Goal: Transaction & Acquisition: Purchase product/service

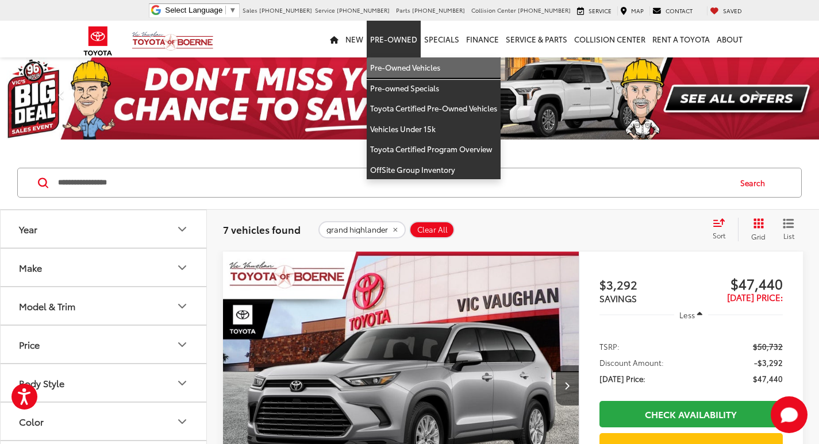
click at [396, 68] on link "Pre-Owned Vehicles" at bounding box center [434, 67] width 134 height 21
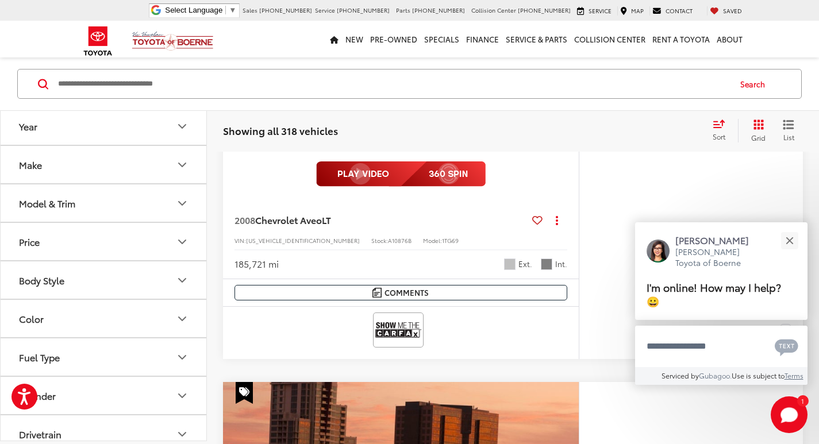
scroll to position [2290, 0]
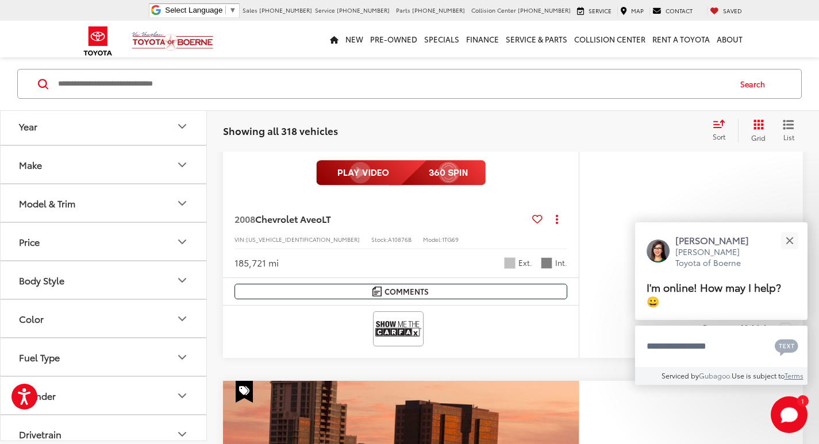
click at [144, 83] on input "Search by Make, Model, or Keyword" at bounding box center [393, 84] width 672 height 28
type input "******"
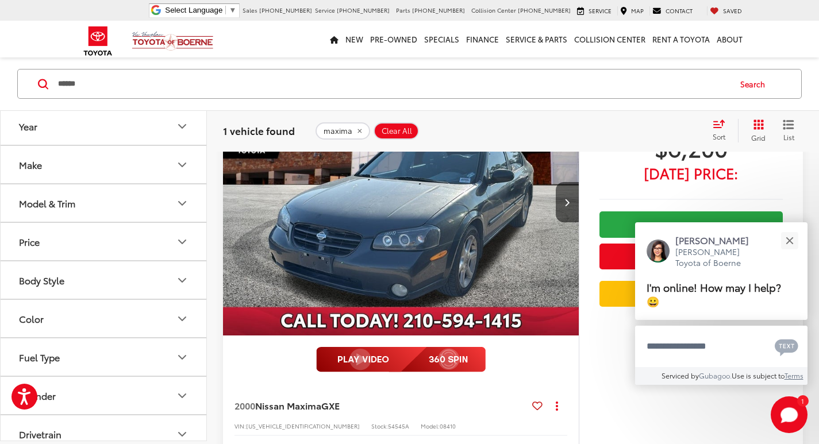
scroll to position [272, 0]
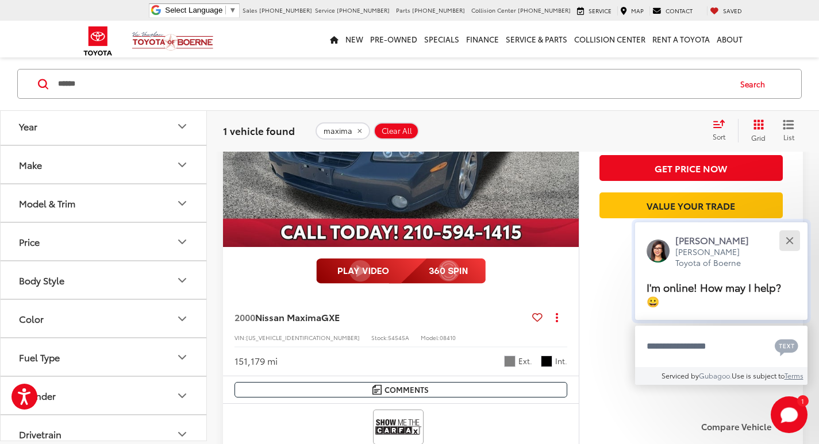
click at [789, 240] on div "Close" at bounding box center [788, 240] width 7 height 7
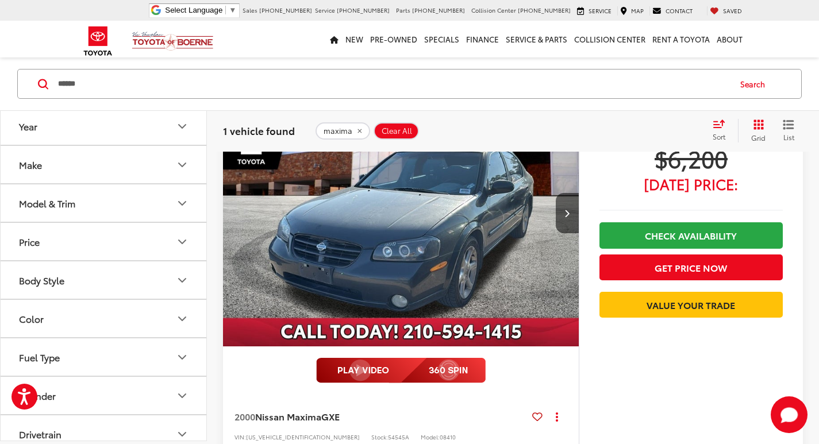
scroll to position [402, 0]
